Goal: Information Seeking & Learning: Learn about a topic

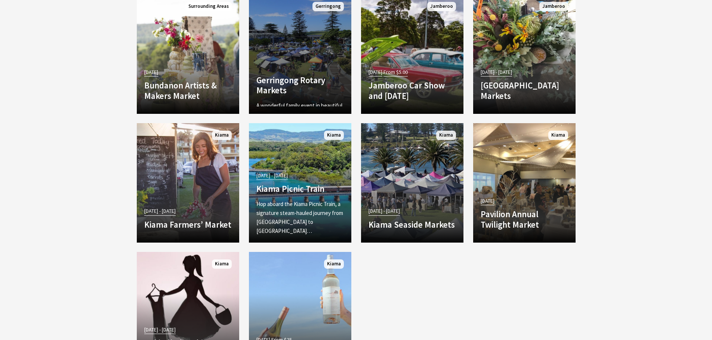
scroll to position [1420, 0]
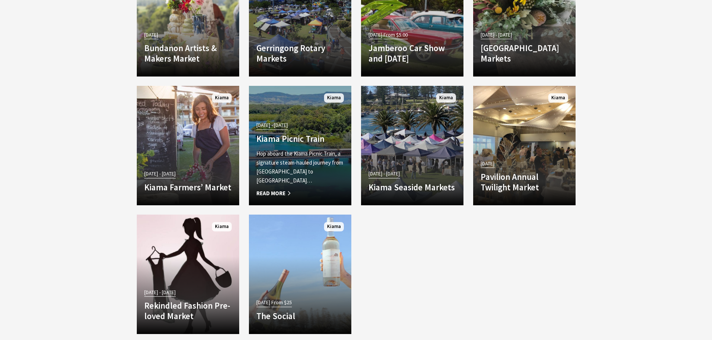
click at [280, 192] on span "Read More" at bounding box center [299, 193] width 87 height 9
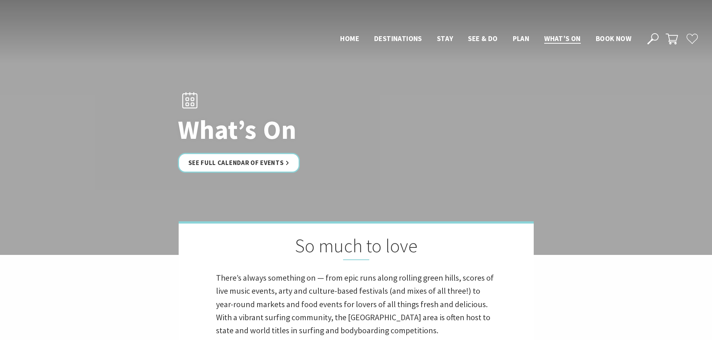
scroll to position [1420, 0]
